Goal: Complete application form

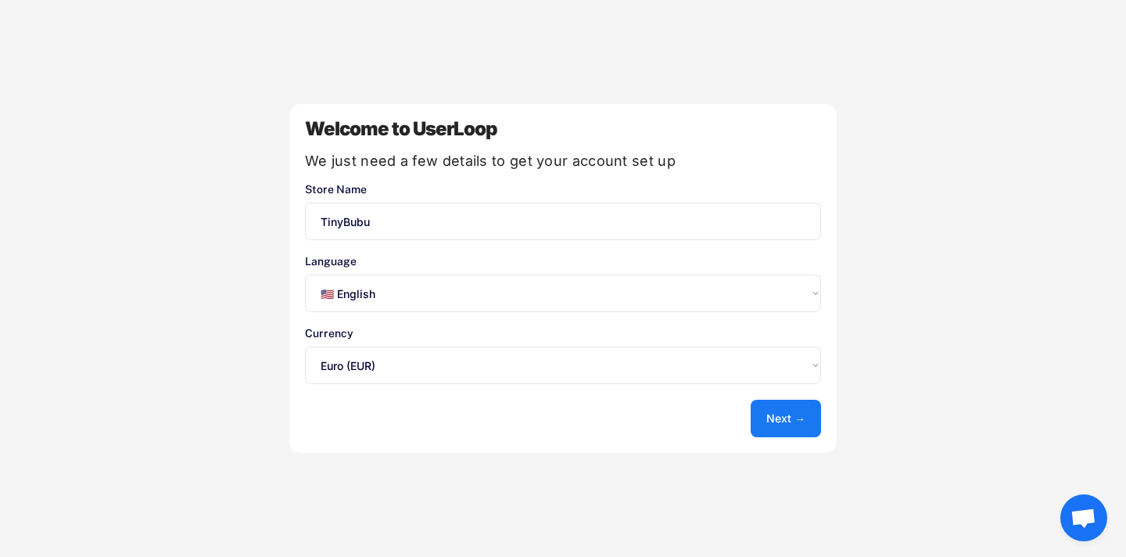
select select ""en""
select select ""1348695171700984260__LOOKUP__1635527639173x833446490375085600""
click at [468, 293] on select "Select an option... 🇺🇸 English 🇫🇷 Français 🇩🇪 Deutsch 🇪🇸 Español" at bounding box center [563, 293] width 516 height 38
select select ""fr""
click at [305, 274] on select "Select an option... 🇺🇸 English 🇫🇷 Français 🇩🇪 Deutsch 🇪🇸 Español" at bounding box center [563, 293] width 516 height 38
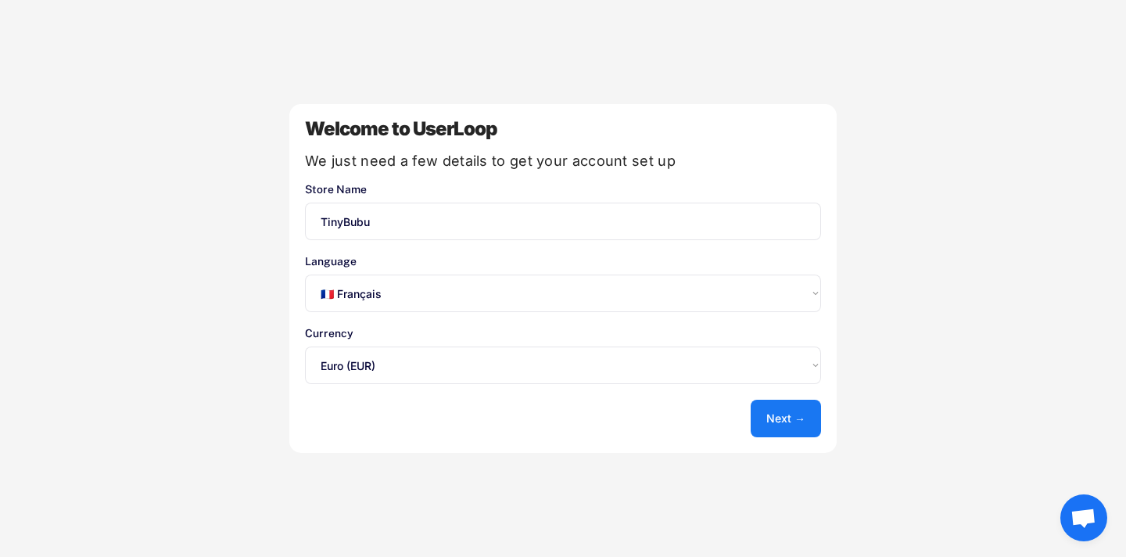
click at [786, 423] on button "Next →" at bounding box center [786, 419] width 70 height 38
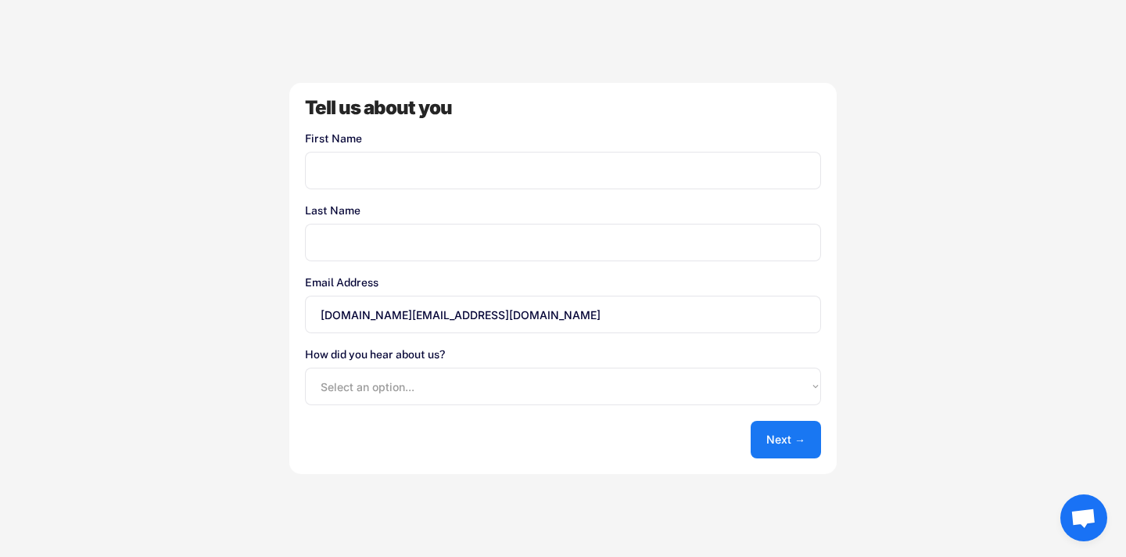
click at [779, 454] on button "Next →" at bounding box center [786, 440] width 70 height 38
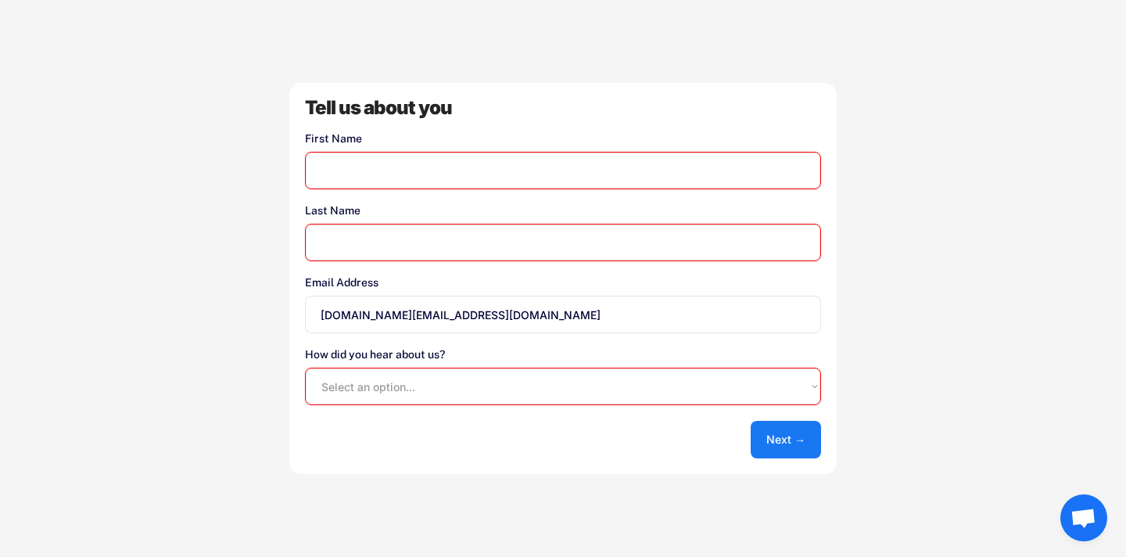
click at [395, 378] on select "Select an option... Shopify App Store Google UserLoop Blog Referred by a friend…" at bounding box center [563, 387] width 516 height 38
select select ""shopify_app_store""
click at [305, 368] on select "Select an option... Shopify App Store Google UserLoop Blog Referred by a friend…" at bounding box center [563, 387] width 516 height 38
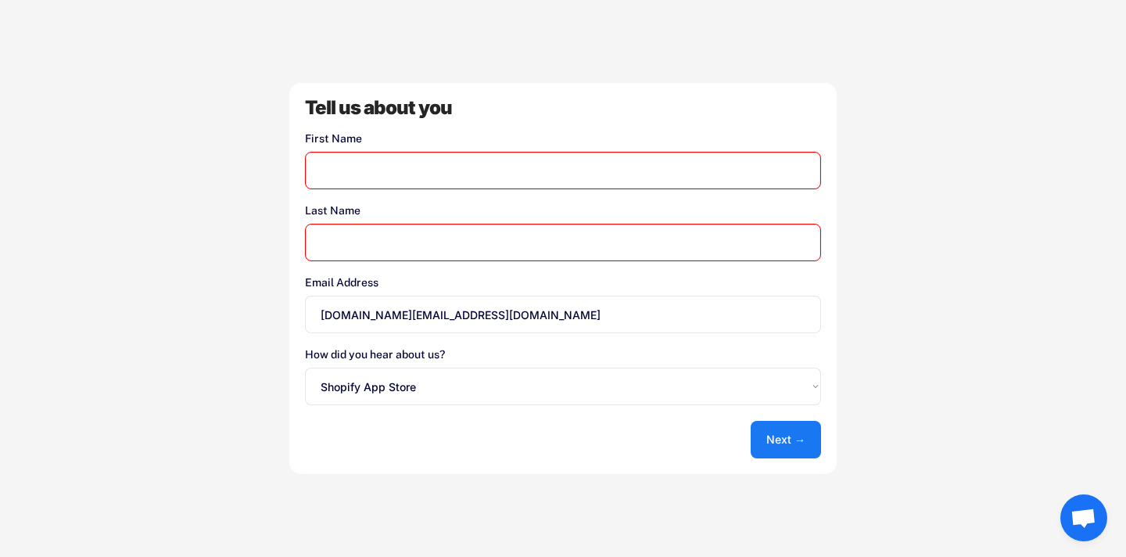
click at [405, 178] on input "input" at bounding box center [563, 171] width 516 height 38
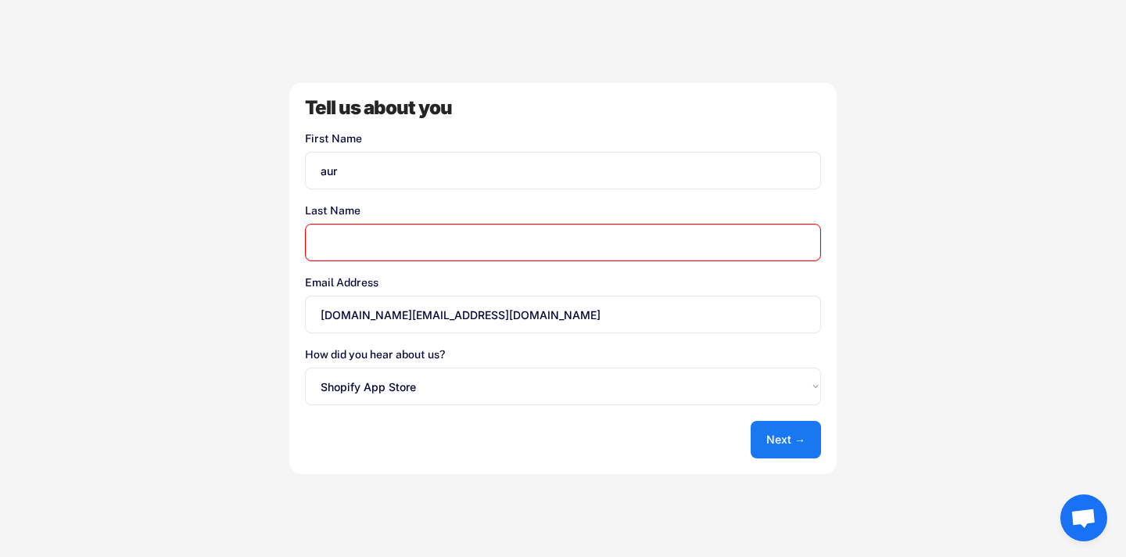
type input "aur"
click at [431, 253] on input "input" at bounding box center [563, 243] width 516 height 38
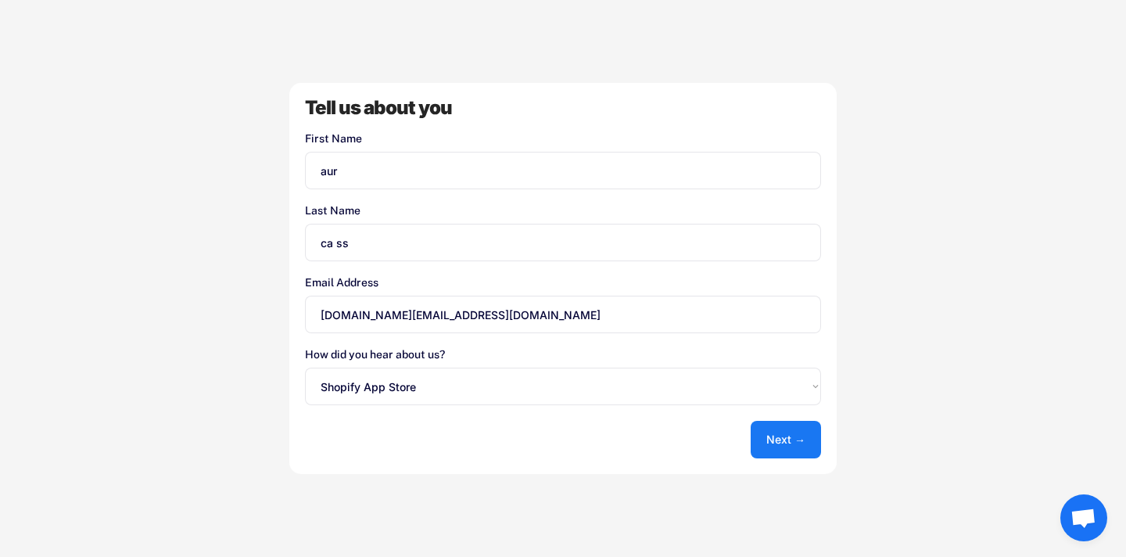
type input "ca ss"
click at [780, 441] on button "Next →" at bounding box center [786, 440] width 70 height 38
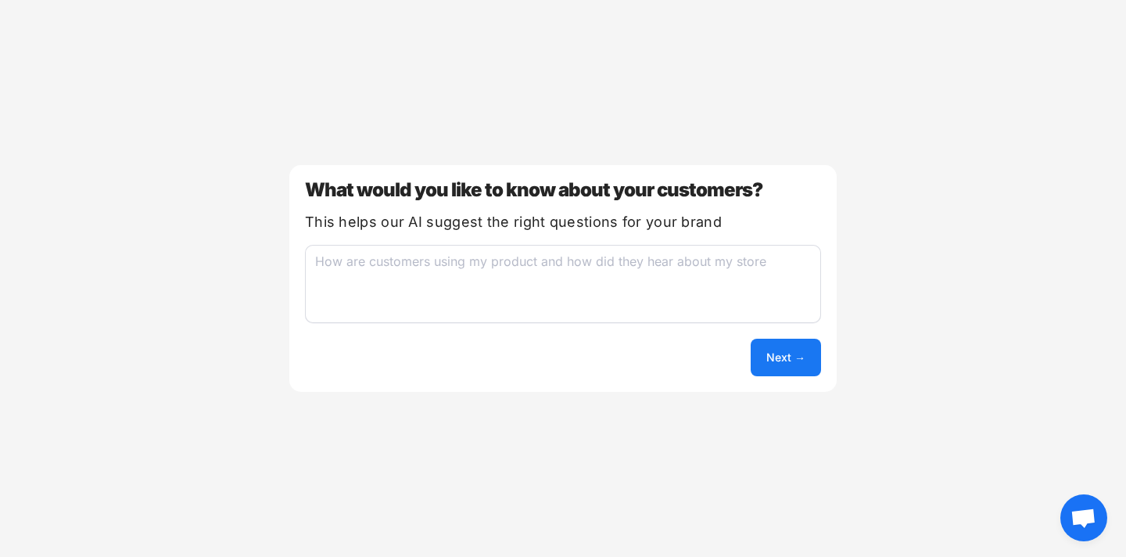
click at [649, 262] on textarea at bounding box center [563, 284] width 516 height 78
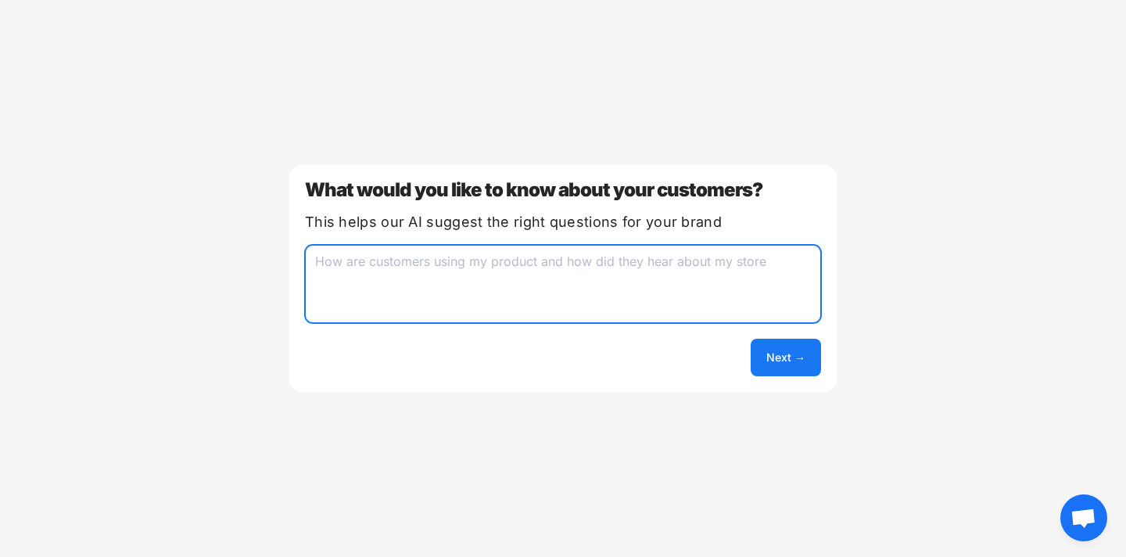
click at [797, 351] on button "Next →" at bounding box center [786, 358] width 70 height 38
type textarea "H"
type textarea "h"
click at [434, 260] on textarea "how are customuser buy my products or not" at bounding box center [563, 284] width 516 height 78
click at [396, 264] on textarea "how are customuser buy my products or not" at bounding box center [563, 284] width 516 height 78
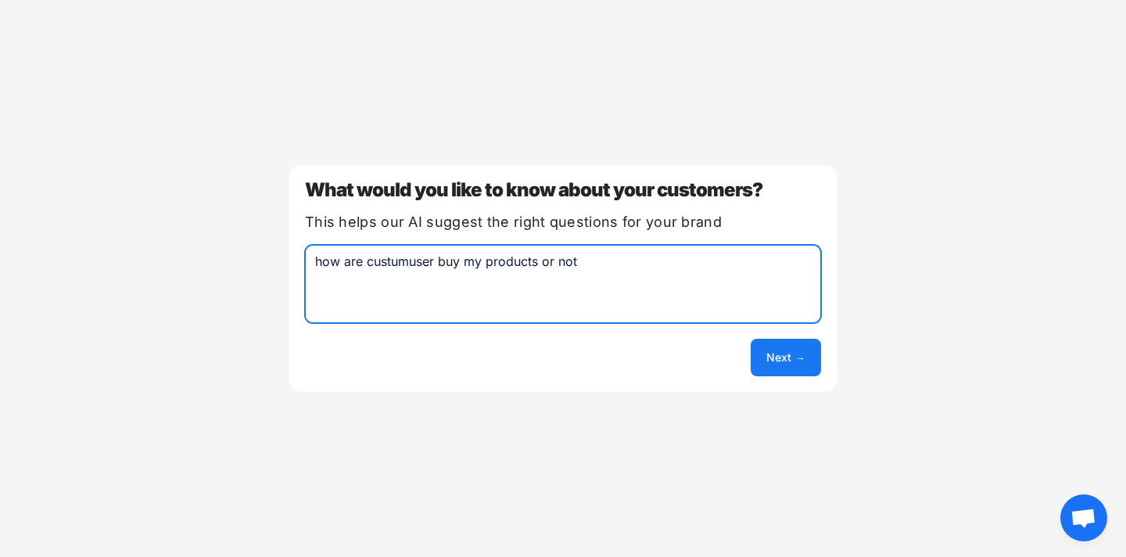
click at [422, 265] on textarea "how are custumuser buy my products or not" at bounding box center [563, 284] width 516 height 78
click at [420, 264] on textarea "how are custumer buy my products or not" at bounding box center [563, 284] width 516 height 78
click at [380, 266] on textarea "how are custumers buy my products or not" at bounding box center [563, 284] width 516 height 78
click at [399, 266] on textarea "how are custumers buy my products or not" at bounding box center [563, 284] width 516 height 78
type textarea "how are customers buy my products or not"
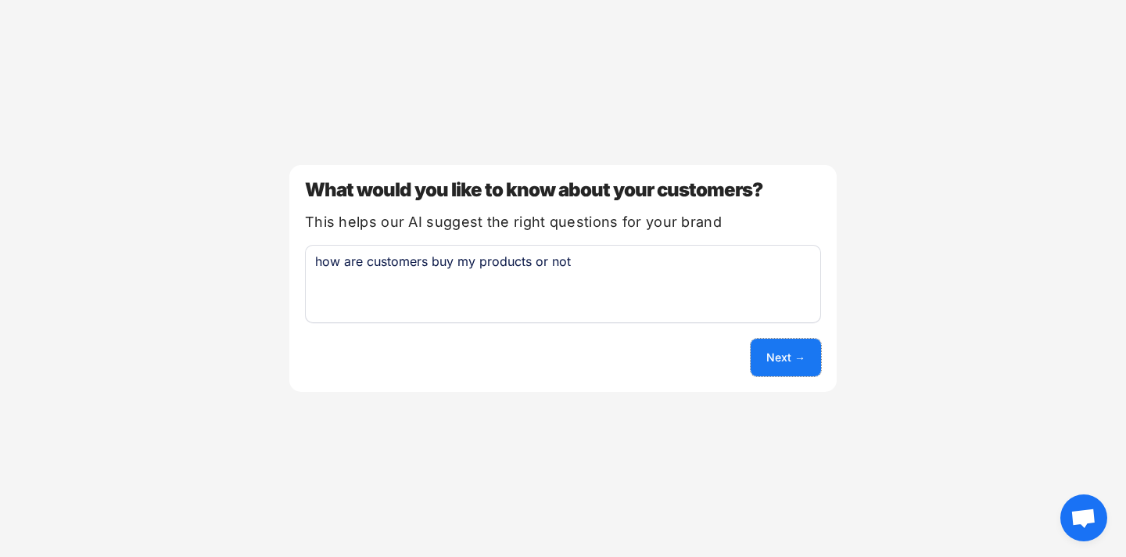
click at [764, 351] on button "Next →" at bounding box center [786, 358] width 70 height 38
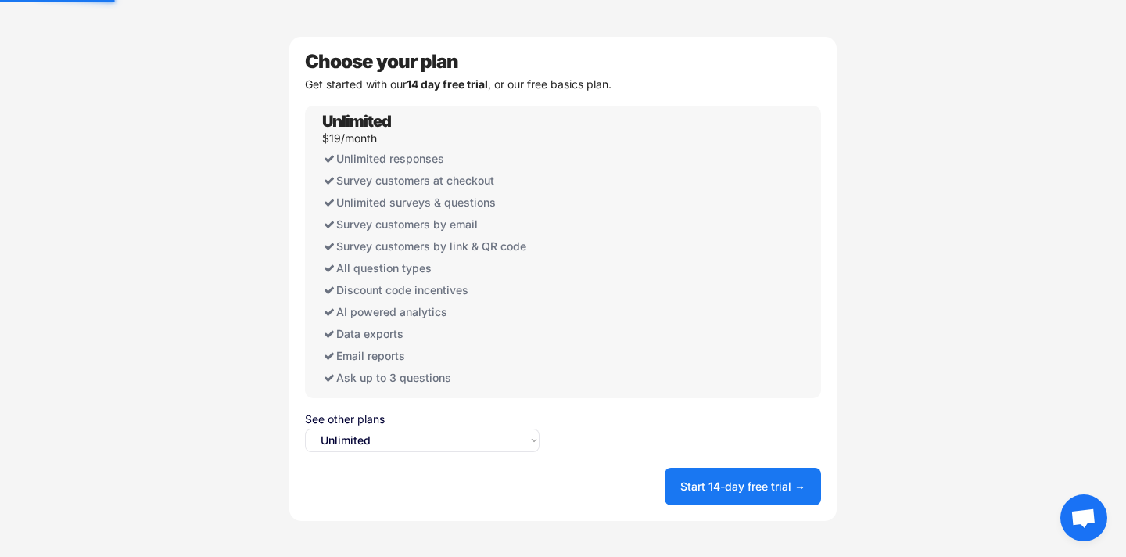
click at [512, 437] on select "Select an option... Unlimited Free" at bounding box center [422, 440] width 235 height 23
select select ""free0""
click at [305, 429] on select "Select an option... Unlimited Free" at bounding box center [422, 440] width 235 height 23
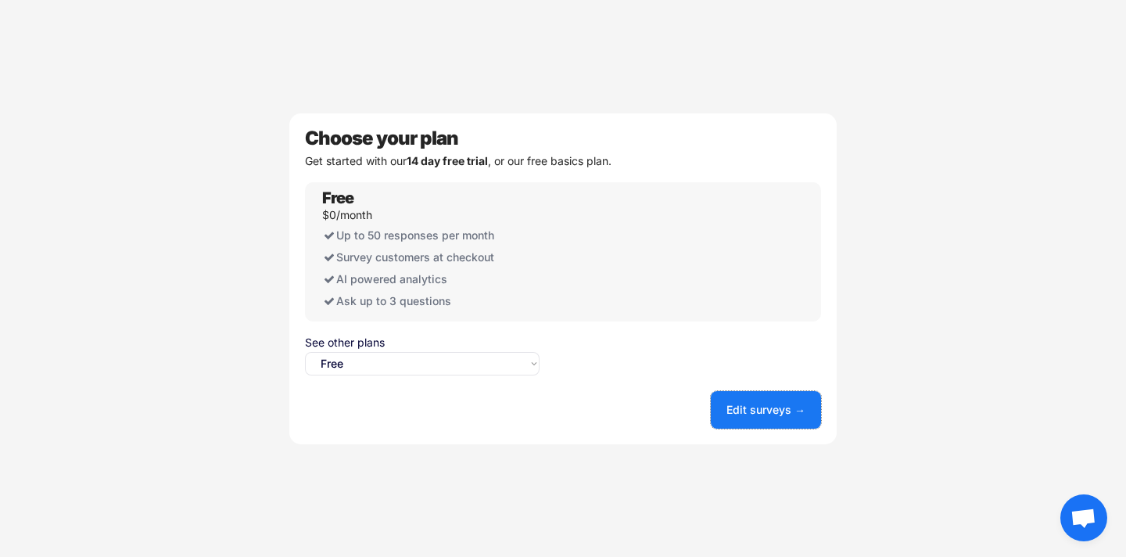
click at [766, 403] on button "Edit surveys →" at bounding box center [766, 410] width 110 height 38
